Goal: Information Seeking & Learning: Learn about a topic

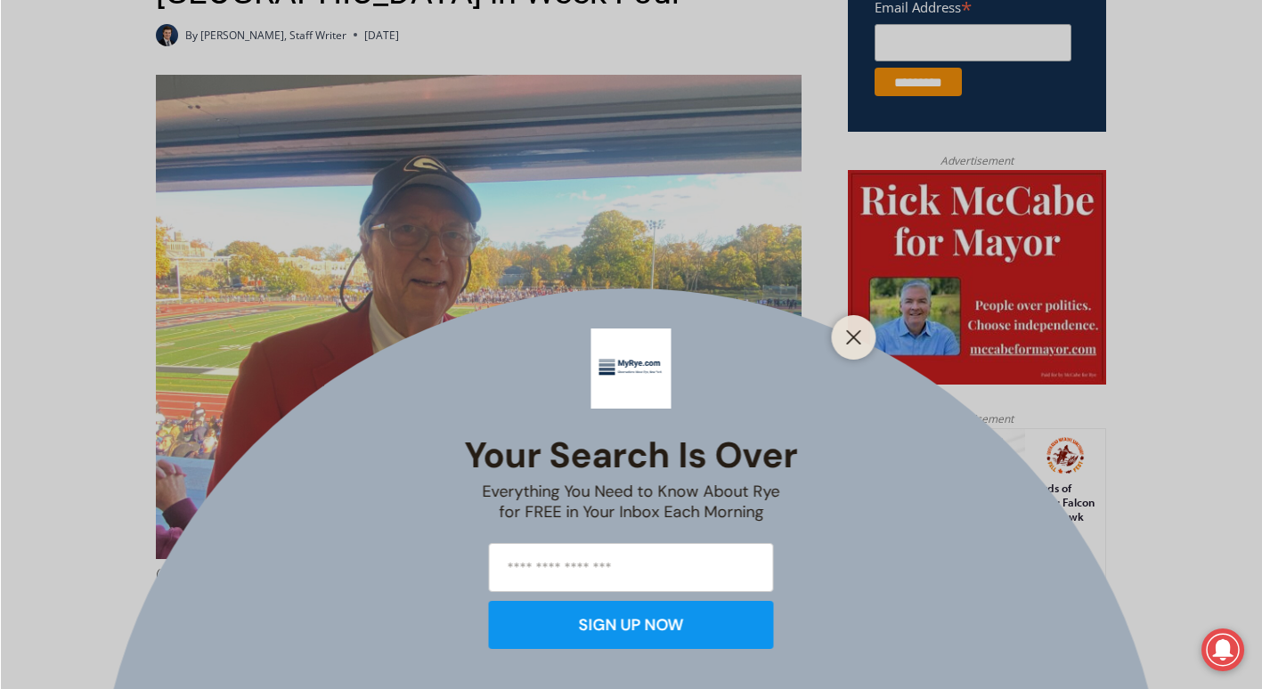
scroll to position [826, 0]
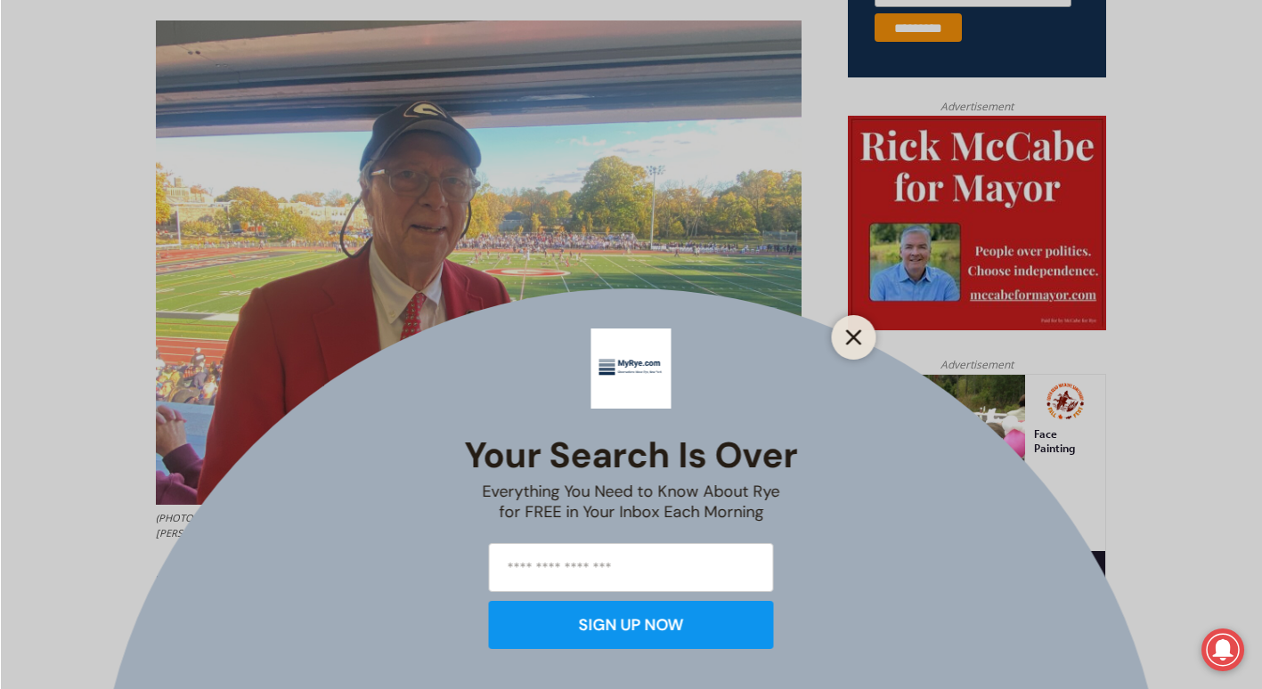
click at [852, 335] on line "Close" at bounding box center [853, 337] width 12 height 12
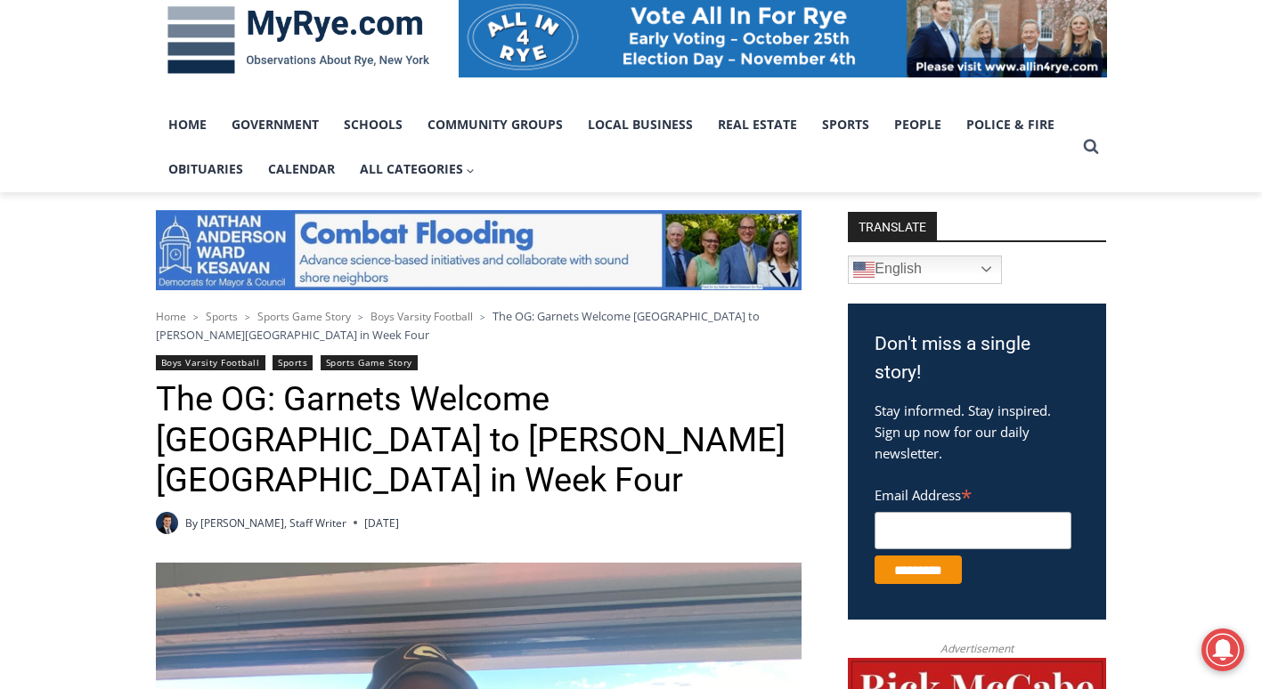
scroll to position [278, 0]
